Goal: Task Accomplishment & Management: Complete application form

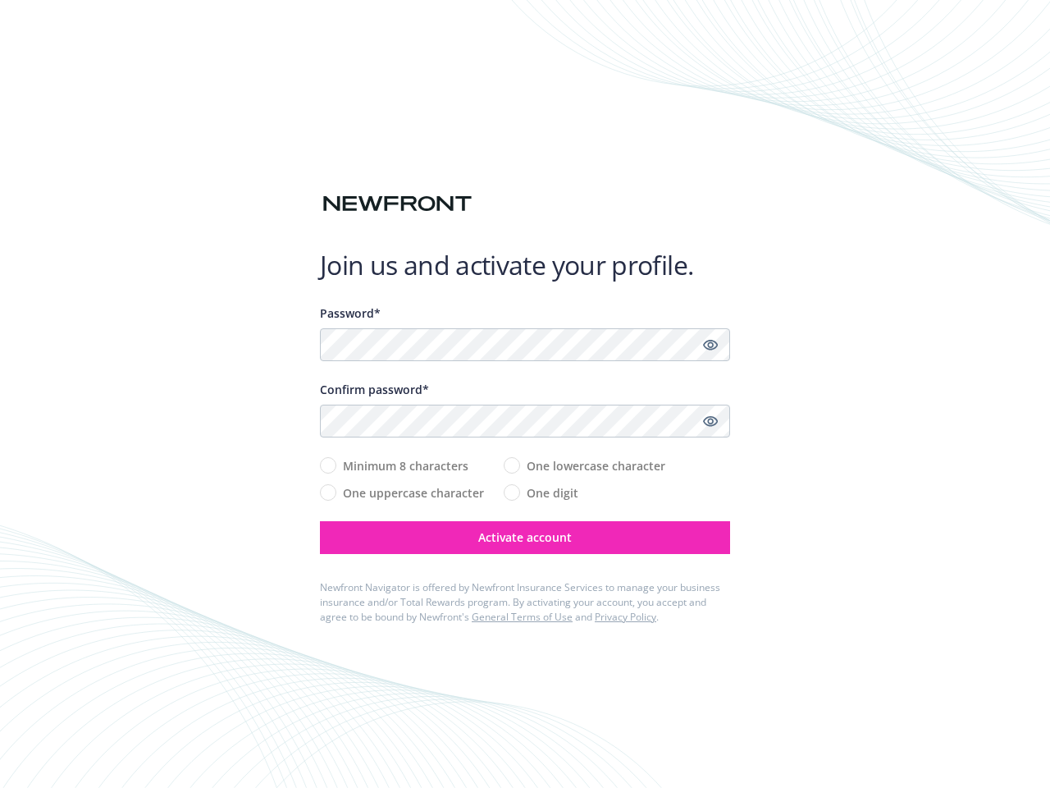
click at [525, 394] on div "Confirm password*" at bounding box center [525, 389] width 410 height 17
click at [711, 345] on icon "Show password" at bounding box center [710, 344] width 15 height 15
click at [711, 421] on icon "Show password" at bounding box center [710, 421] width 15 height 15
click at [525, 537] on span "Activate account" at bounding box center [525, 537] width 94 height 16
